Goal: Task Accomplishment & Management: Use online tool/utility

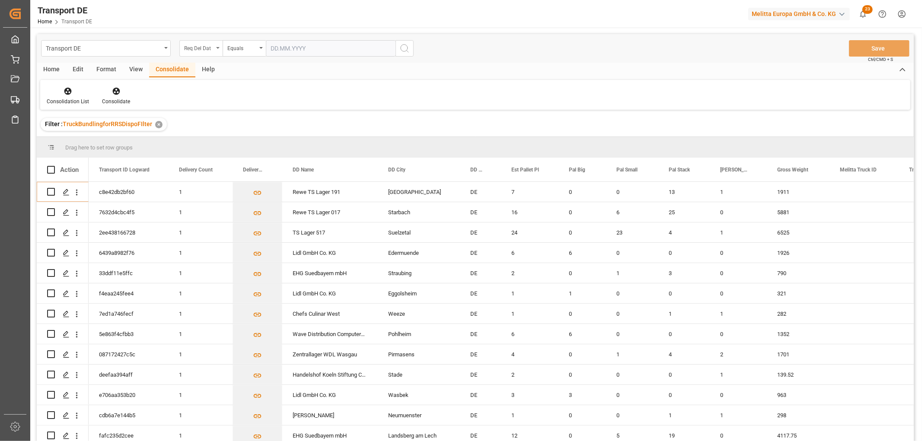
click at [200, 45] on div "Req Del Dat" at bounding box center [198, 47] width 29 height 10
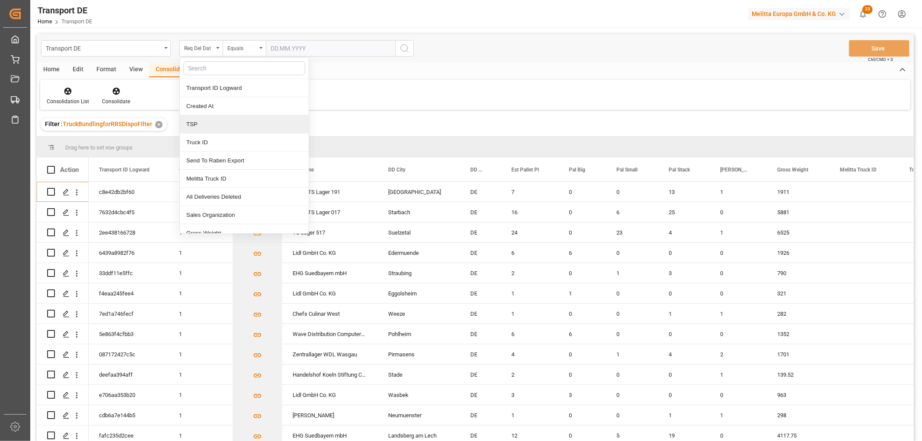
click at [205, 124] on div "TSP" at bounding box center [244, 124] width 129 height 18
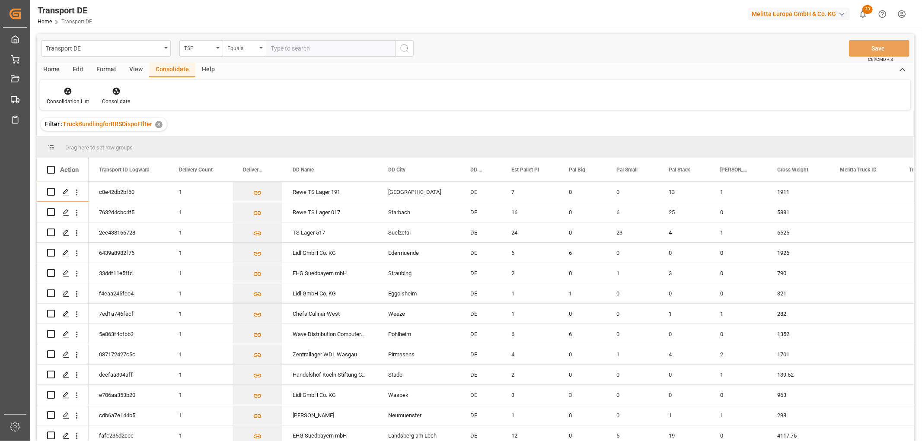
click at [242, 48] on div "Equals" at bounding box center [241, 47] width 29 height 10
drag, startPoint x: 246, startPoint y: 143, endPoint x: 264, endPoint y: 104, distance: 42.4
click at [247, 143] on div "Starts with" at bounding box center [287, 143] width 129 height 18
click at [287, 47] on input "text" at bounding box center [331, 48] width 130 height 16
type input "Self pickup DE"
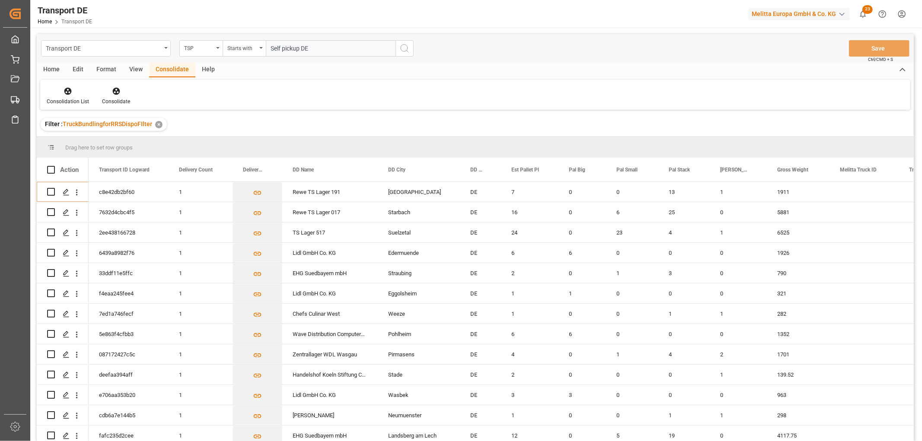
click at [404, 49] on icon "search button" at bounding box center [404, 48] width 10 height 10
click at [67, 93] on icon at bounding box center [67, 91] width 7 height 7
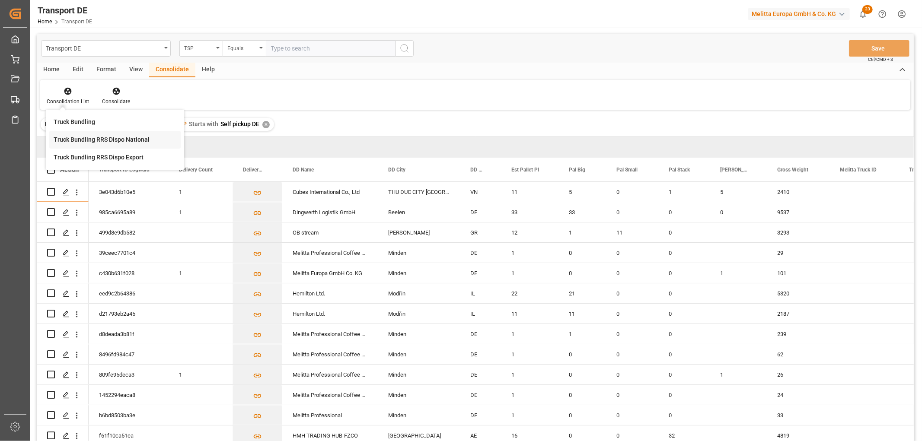
click at [78, 140] on div "Transport DE TSP Equals Save Ctrl/CMD + S Home Edit Format View Consolidate Hel…" at bounding box center [475, 249] width 877 height 430
click at [49, 213] on input "Press Space to toggle row selection (unchecked)" at bounding box center [51, 212] width 8 height 8
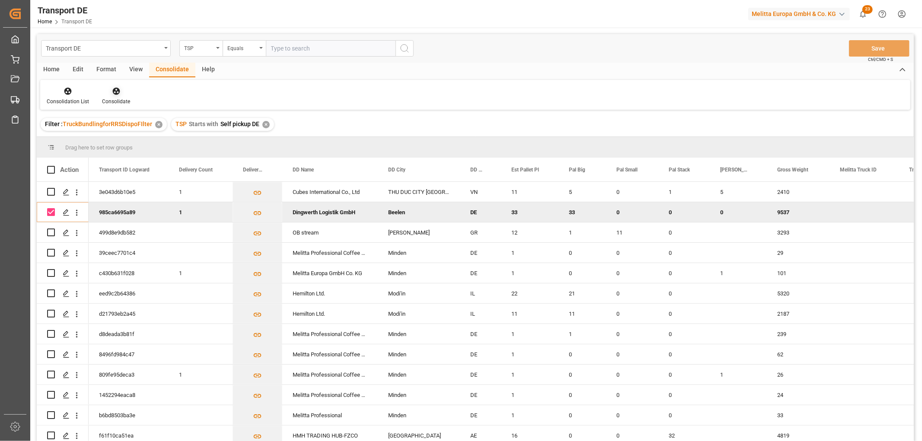
click at [113, 91] on icon at bounding box center [115, 91] width 7 height 7
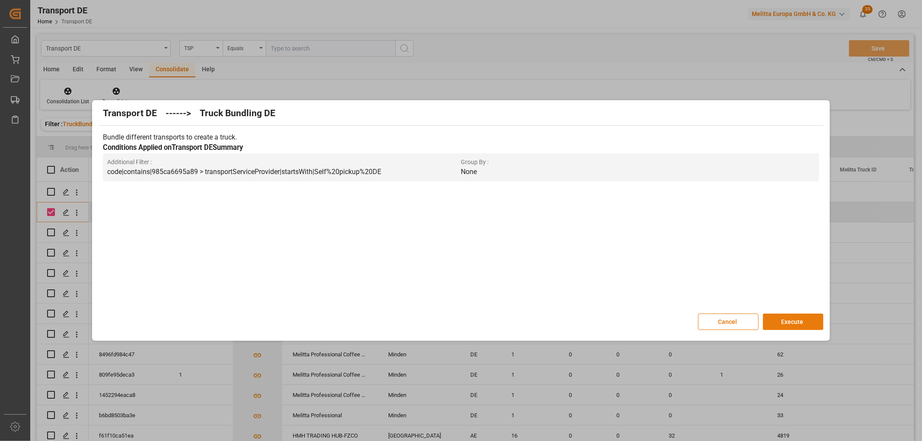
click at [788, 319] on button "Execute" at bounding box center [793, 322] width 61 height 16
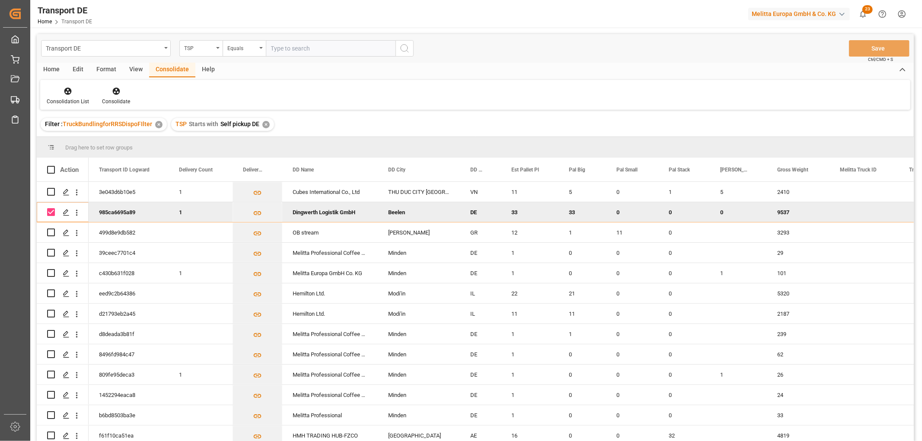
click at [51, 214] on input "Press Space to toggle row selection (checked)" at bounding box center [51, 212] width 8 height 8
checkbox input "false"
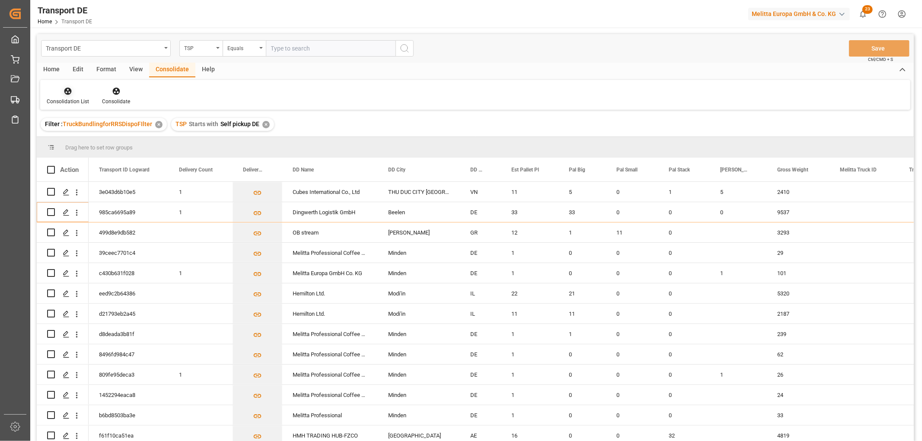
click at [67, 88] on icon at bounding box center [67, 91] width 7 height 7
click at [71, 138] on div "Transport DE TSP Equals Save Ctrl/CMD + S Home Edit Format View Consolidate Hel…" at bounding box center [475, 249] width 877 height 430
